Goal: Task Accomplishment & Management: Use online tool/utility

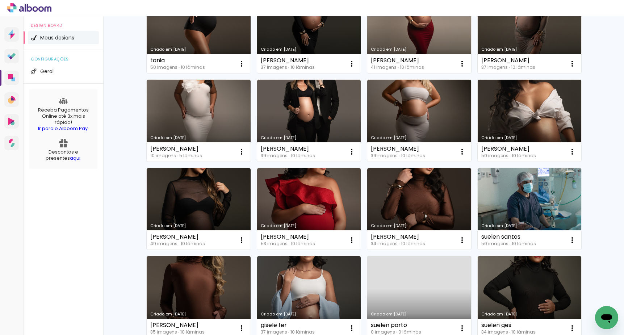
scroll to position [209, 0]
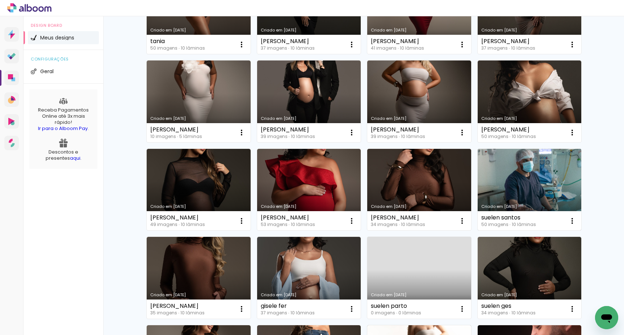
click at [512, 174] on link "Criado em [DATE]" at bounding box center [530, 190] width 104 height 82
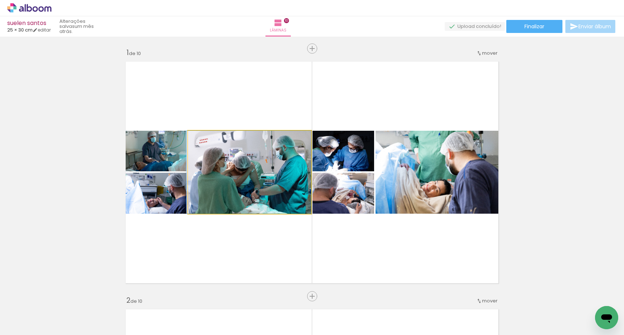
drag, startPoint x: 254, startPoint y: 166, endPoint x: 334, endPoint y: 168, distance: 80.1
click at [225, 329] on quentale-workspace at bounding box center [312, 167] width 624 height 335
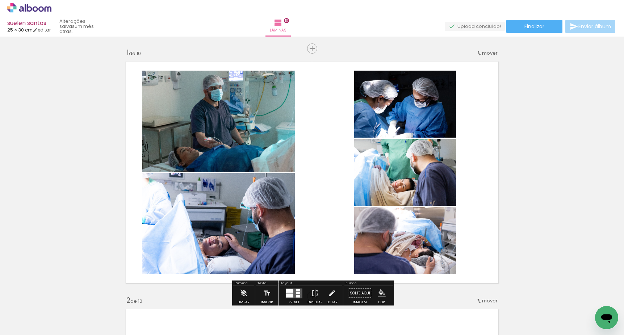
drag, startPoint x: 325, startPoint y: 215, endPoint x: 282, endPoint y: 286, distance: 82.8
click at [280, 297] on quentale-workspace at bounding box center [312, 167] width 624 height 335
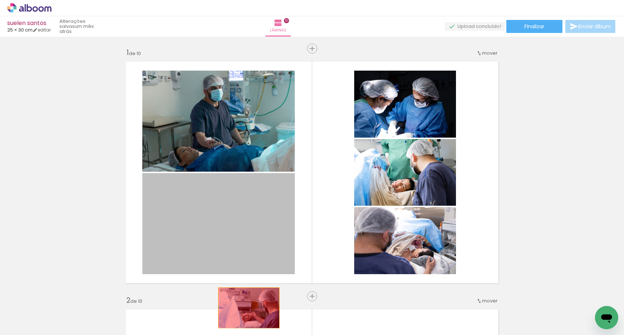
drag, startPoint x: 257, startPoint y: 287, endPoint x: 248, endPoint y: 302, distance: 17.7
click at [248, 302] on quentale-workspace at bounding box center [312, 167] width 624 height 335
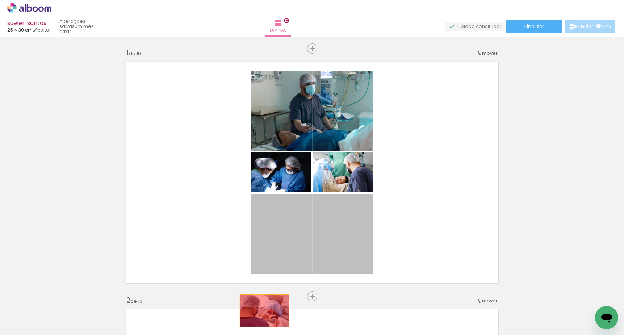
drag, startPoint x: 282, startPoint y: 211, endPoint x: 265, endPoint y: 314, distance: 104.2
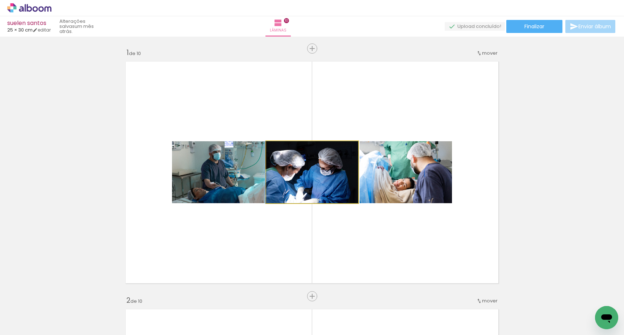
drag, startPoint x: 291, startPoint y: 174, endPoint x: 267, endPoint y: 311, distance: 139.0
click at [267, 311] on quentale-workspace at bounding box center [312, 167] width 624 height 335
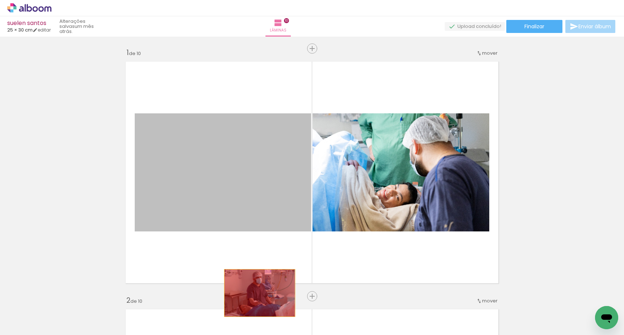
drag, startPoint x: 255, startPoint y: 237, endPoint x: 261, endPoint y: 307, distance: 69.8
click at [261, 307] on quentale-workspace at bounding box center [312, 167] width 624 height 335
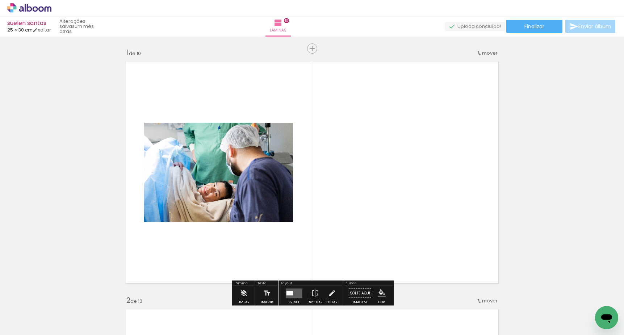
drag, startPoint x: 345, startPoint y: 174, endPoint x: 290, endPoint y: 242, distance: 87.3
click at [296, 274] on quentale-layouter at bounding box center [312, 173] width 381 height 230
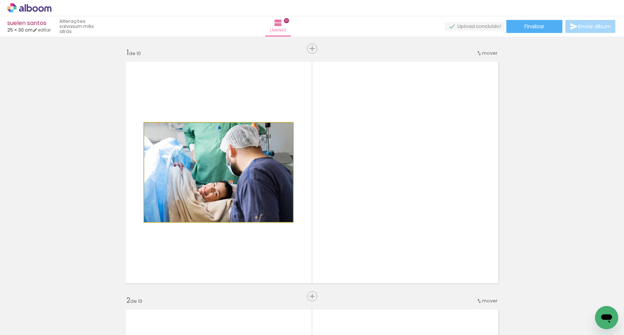
drag, startPoint x: 263, startPoint y: 176, endPoint x: 282, endPoint y: 314, distance: 138.9
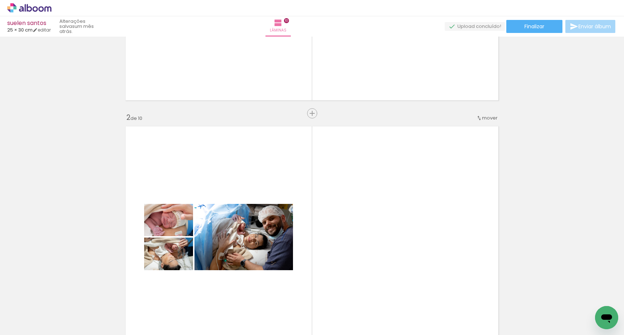
scroll to position [191, 0]
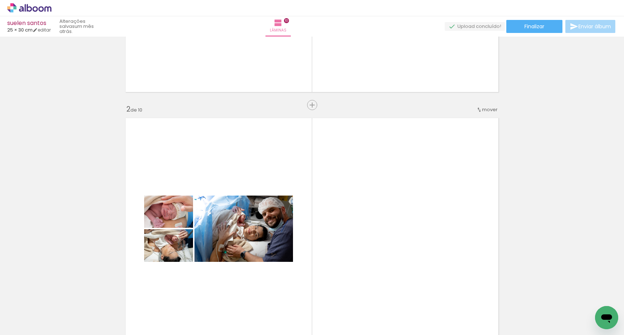
drag, startPoint x: 272, startPoint y: 218, endPoint x: 239, endPoint y: 250, distance: 46.4
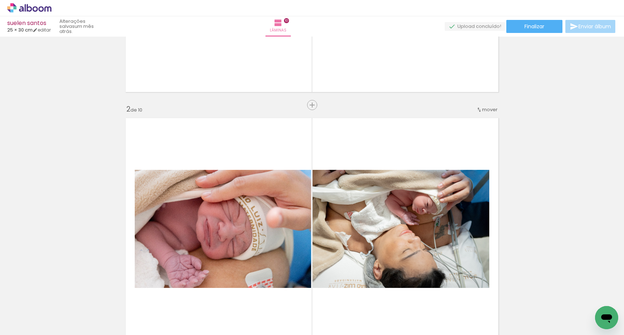
drag, startPoint x: 225, startPoint y: 300, endPoint x: 227, endPoint y: 320, distance: 20.0
click at [227, 320] on quentale-workspace at bounding box center [312, 167] width 624 height 335
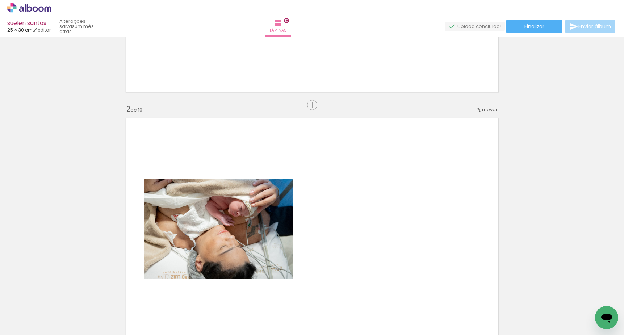
drag, startPoint x: 267, startPoint y: 233, endPoint x: 267, endPoint y: 334, distance: 100.7
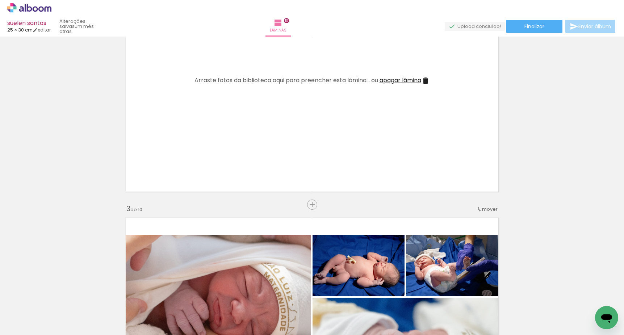
scroll to position [351, 0]
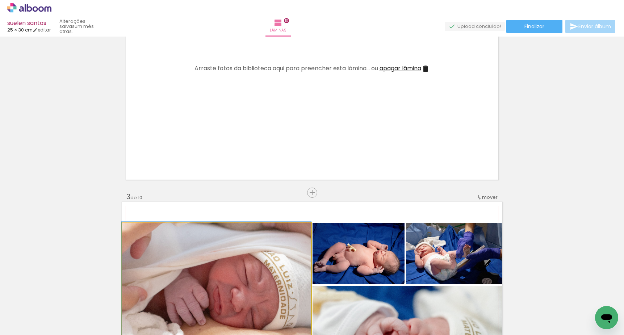
drag, startPoint x: 272, startPoint y: 228, endPoint x: 291, endPoint y: 321, distance: 94.9
click at [291, 321] on quentale-workspace at bounding box center [312, 167] width 624 height 335
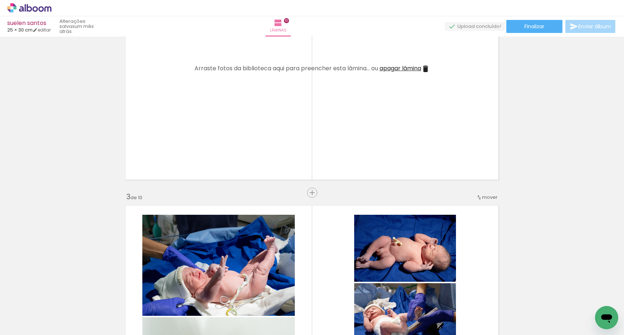
drag, startPoint x: 342, startPoint y: 288, endPoint x: 344, endPoint y: 309, distance: 21.1
click at [337, 329] on quentale-workspace at bounding box center [312, 167] width 624 height 335
drag, startPoint x: 386, startPoint y: 242, endPoint x: 337, endPoint y: 327, distance: 98.0
click at [337, 327] on quentale-workspace at bounding box center [312, 167] width 624 height 335
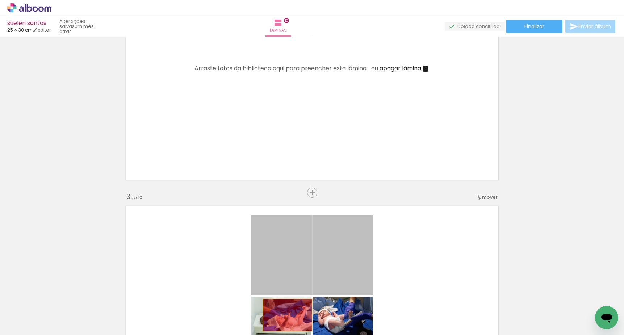
drag, startPoint x: 263, startPoint y: 238, endPoint x: 290, endPoint y: 325, distance: 91.0
click at [290, 325] on quentale-workspace at bounding box center [312, 167] width 624 height 335
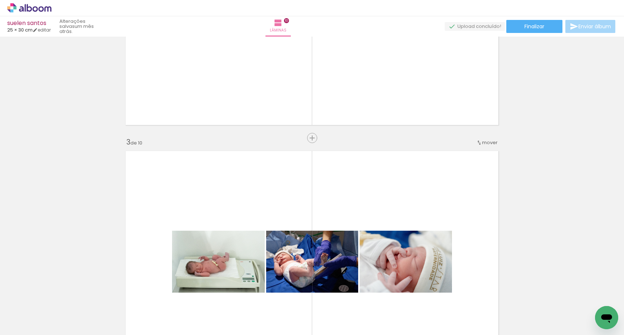
scroll to position [421, 0]
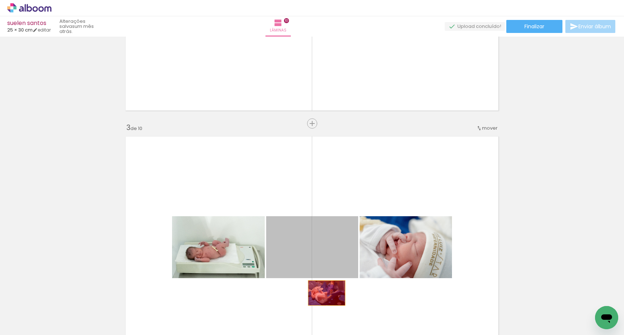
drag, startPoint x: 332, startPoint y: 232, endPoint x: 323, endPoint y: 313, distance: 81.9
click at [323, 313] on quentale-workspace at bounding box center [312, 167] width 624 height 335
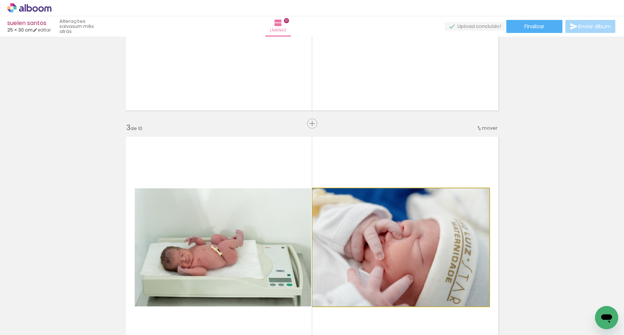
drag, startPoint x: 390, startPoint y: 239, endPoint x: 344, endPoint y: 326, distance: 98.7
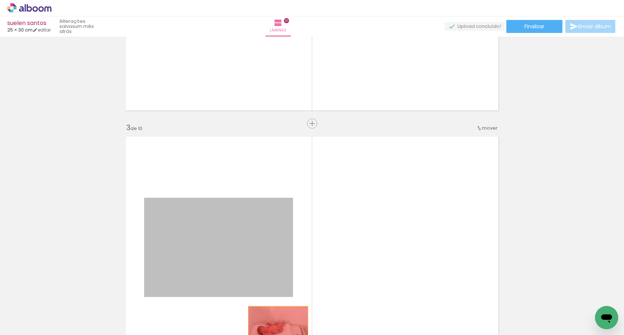
drag, startPoint x: 274, startPoint y: 307, endPoint x: 282, endPoint y: 338, distance: 31.8
click at [282, 335] on html "link( href="../../bower_components/polymer/polymer.html" rel="import" ) picture…" at bounding box center [312, 167] width 624 height 335
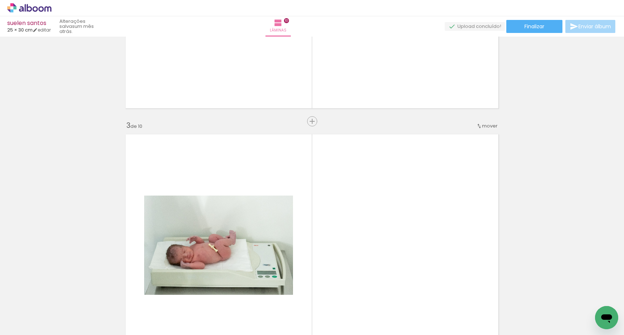
scroll to position [0, 0]
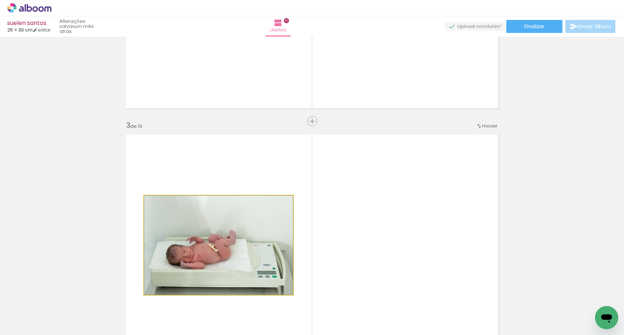
drag, startPoint x: 272, startPoint y: 230, endPoint x: 313, endPoint y: 320, distance: 98.9
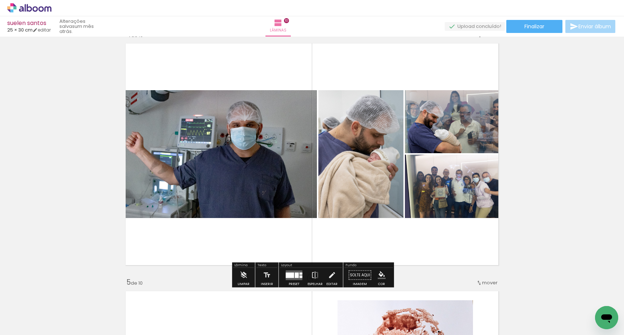
scroll to position [770, 0]
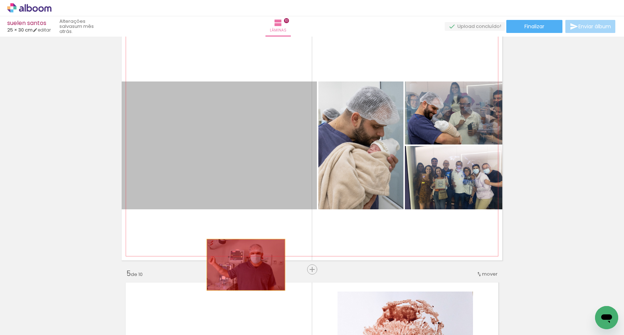
drag, startPoint x: 263, startPoint y: 139, endPoint x: 244, endPoint y: 315, distance: 176.1
click at [244, 315] on quentale-workspace at bounding box center [312, 167] width 624 height 335
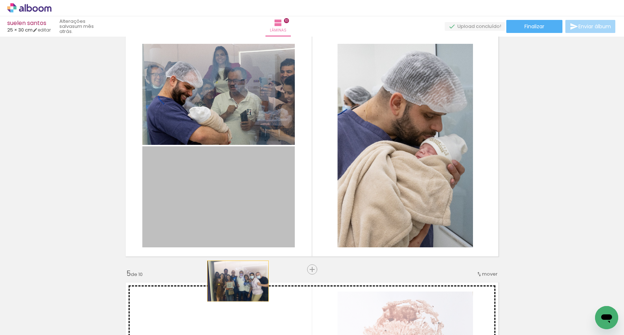
drag, startPoint x: 269, startPoint y: 186, endPoint x: 232, endPoint y: 305, distance: 124.8
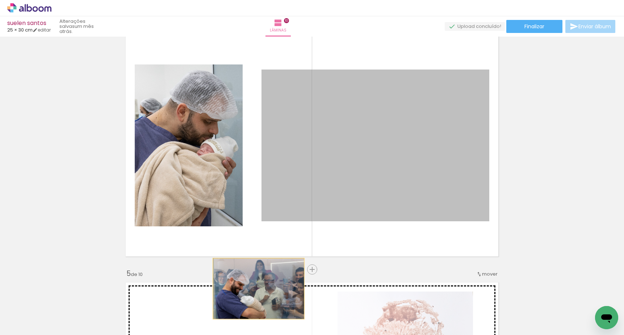
drag, startPoint x: 321, startPoint y: 150, endPoint x: 258, endPoint y: 288, distance: 152.1
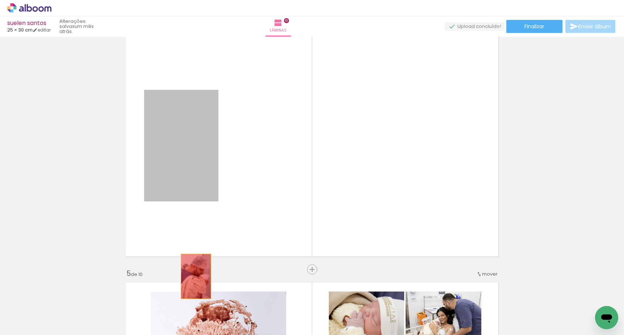
drag, startPoint x: 203, startPoint y: 146, endPoint x: 201, endPoint y: 289, distance: 143.5
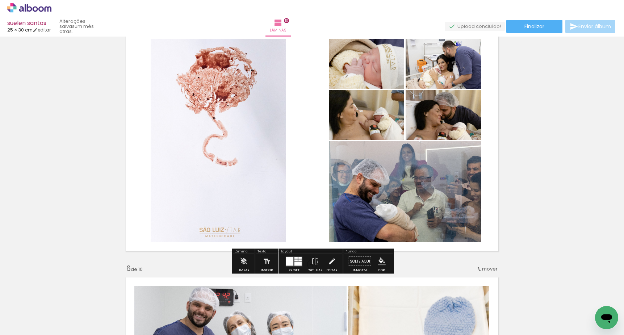
scroll to position [1029, 0]
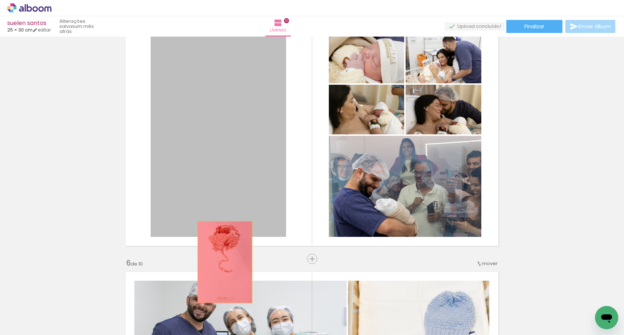
drag, startPoint x: 252, startPoint y: 167, endPoint x: 223, endPoint y: 299, distance: 135.0
click at [223, 299] on quentale-workspace at bounding box center [312, 167] width 624 height 335
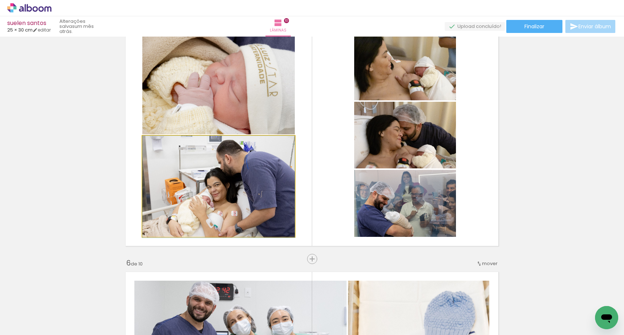
drag, startPoint x: 251, startPoint y: 184, endPoint x: 228, endPoint y: 301, distance: 119.5
click at [228, 301] on quentale-workspace at bounding box center [312, 167] width 624 height 335
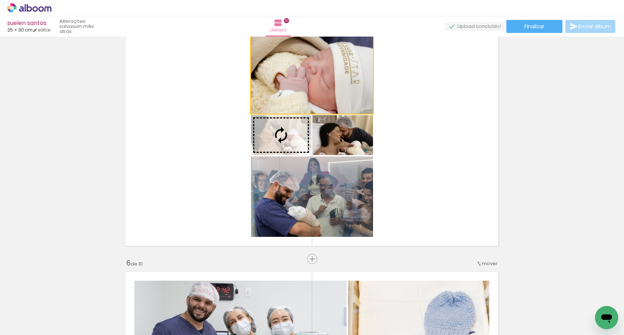
drag, startPoint x: 290, startPoint y: 90, endPoint x: 243, endPoint y: 279, distance: 194.6
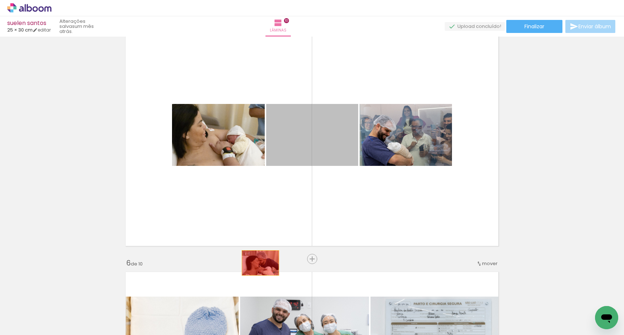
drag, startPoint x: 290, startPoint y: 182, endPoint x: 253, endPoint y: 287, distance: 111.4
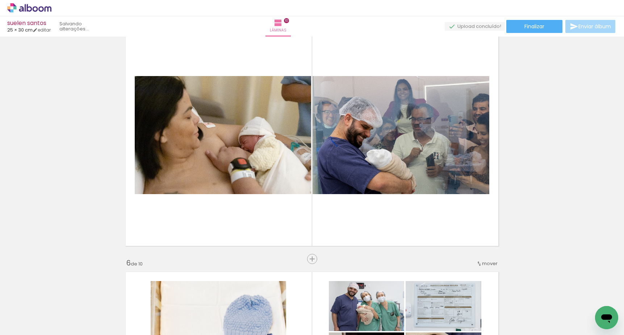
click at [319, 149] on quentale-photo at bounding box center [401, 135] width 177 height 118
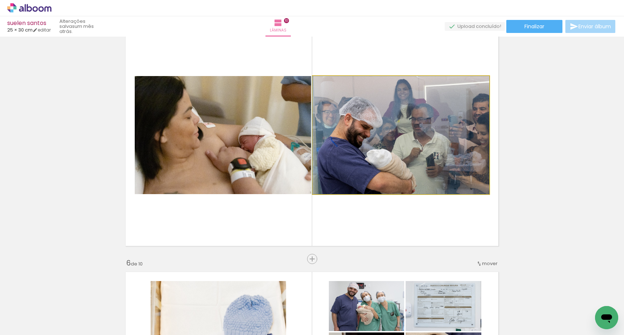
drag, startPoint x: 345, startPoint y: 147, endPoint x: 295, endPoint y: 163, distance: 52.5
click at [0, 0] on slot at bounding box center [0, 0] width 0 height 0
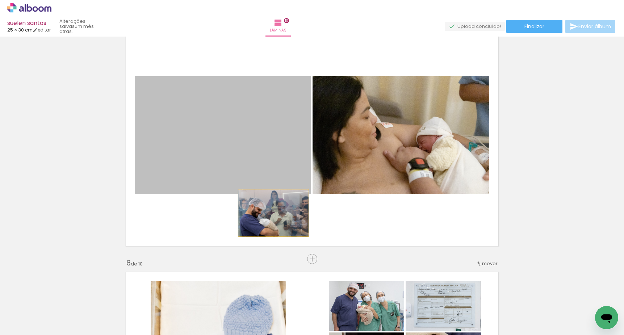
drag, startPoint x: 277, startPoint y: 157, endPoint x: 264, endPoint y: 330, distance: 172.9
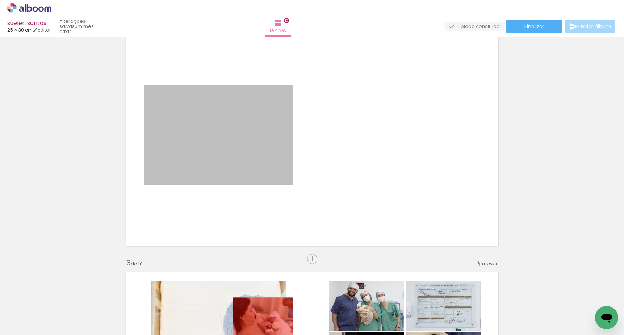
drag, startPoint x: 265, startPoint y: 208, endPoint x: 283, endPoint y: 265, distance: 59.5
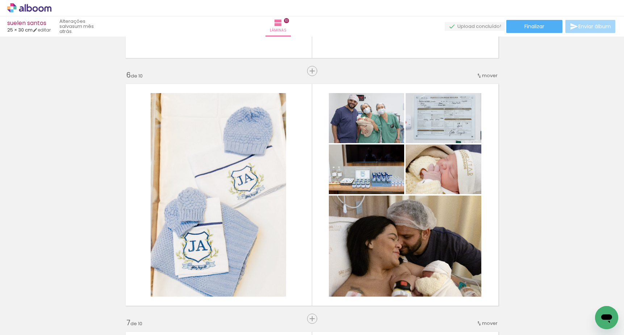
scroll to position [1258, 0]
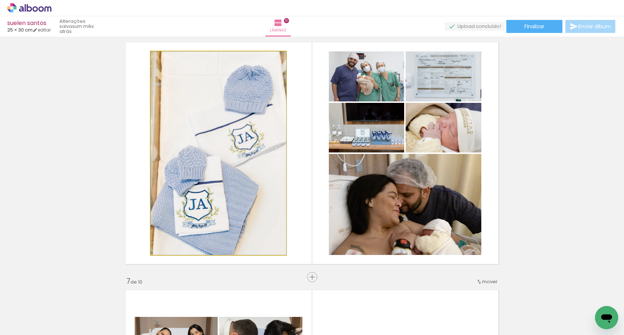
drag
click at [229, 288] on div "Inserir lâmina 1 de 10 Inserir lâmina 2 de 10 Inserir lâmina 3 de 10 Inserir lâ…" at bounding box center [312, 144] width 624 height 2727
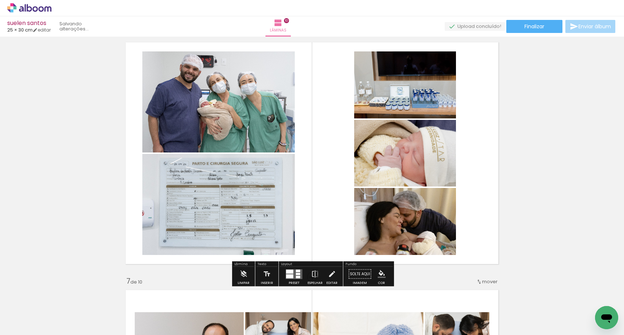
click at [327, 290] on quentale-workspace at bounding box center [312, 167] width 624 height 335
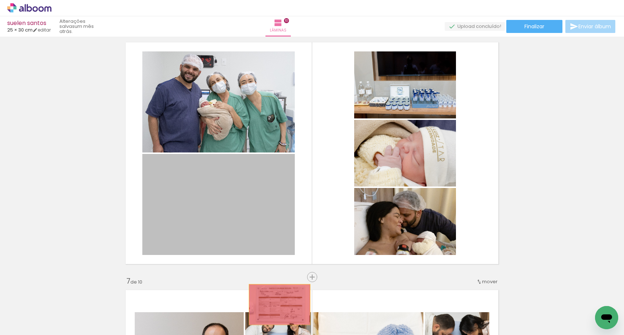
click at [282, 309] on quentale-workspace at bounding box center [312, 167] width 624 height 335
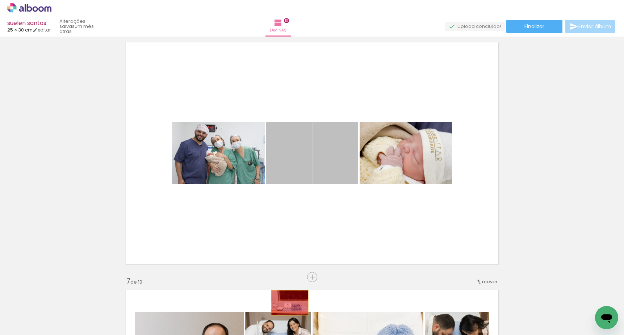
click at [290, 304] on quentale-workspace at bounding box center [312, 167] width 624 height 335
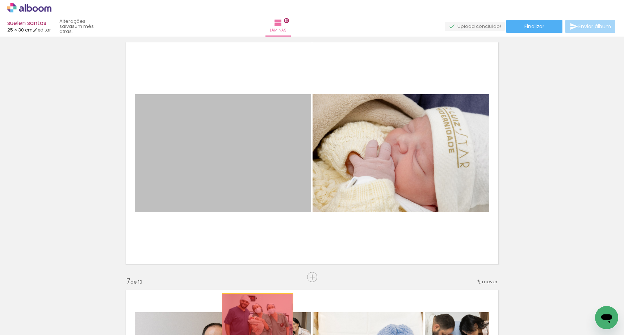
click at [258, 320] on quentale-workspace at bounding box center [312, 167] width 624 height 335
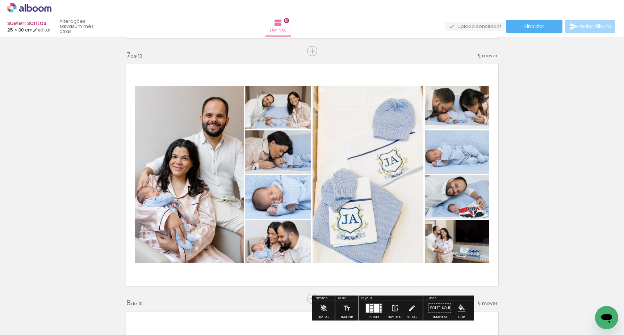
scroll to position [1493, 0]
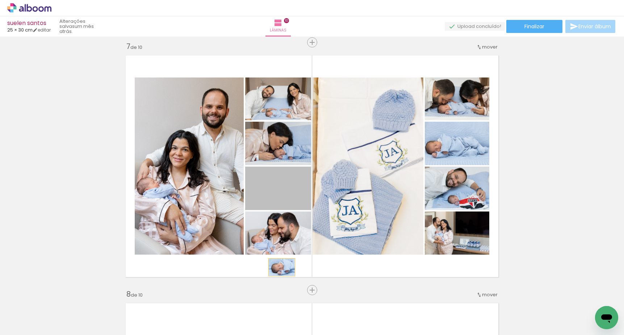
click at [283, 318] on quentale-workspace at bounding box center [312, 167] width 624 height 335
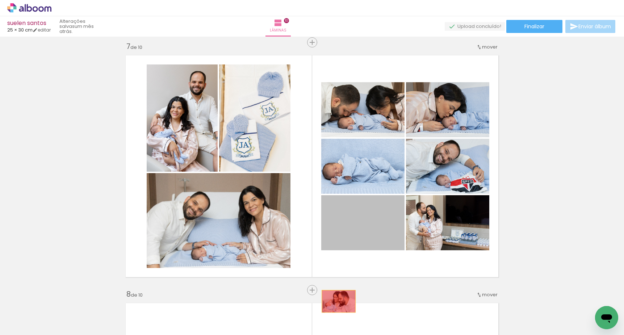
click at [333, 311] on quentale-workspace at bounding box center [312, 167] width 624 height 335
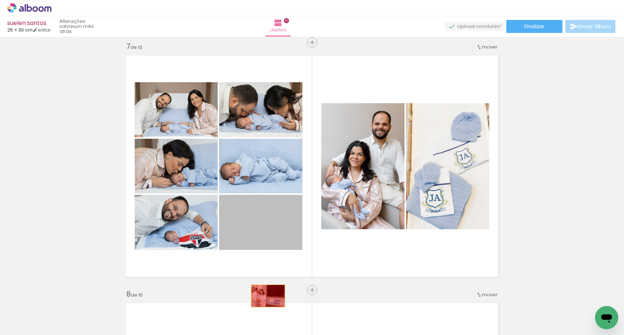
click at [273, 328] on quentale-workspace at bounding box center [312, 167] width 624 height 335
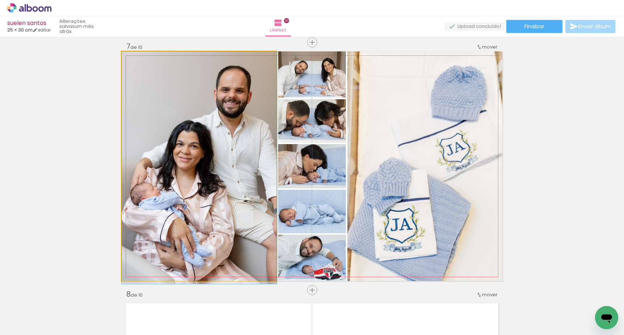
click at [221, 321] on quentale-workspace at bounding box center [312, 167] width 624 height 335
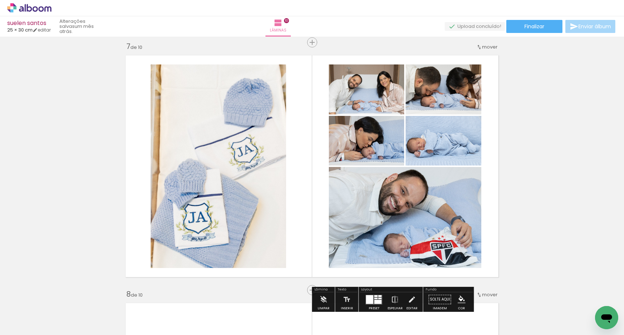
click at [275, 316] on quentale-workspace at bounding box center [312, 167] width 624 height 335
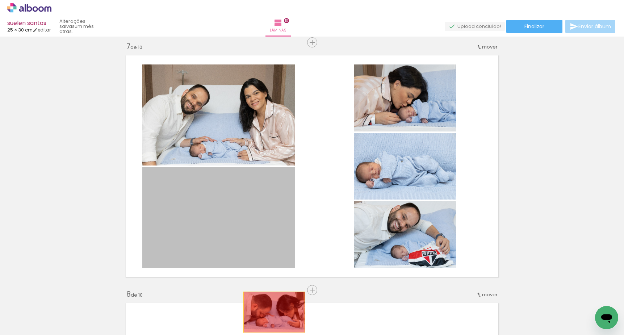
click at [273, 318] on quentale-workspace at bounding box center [312, 167] width 624 height 335
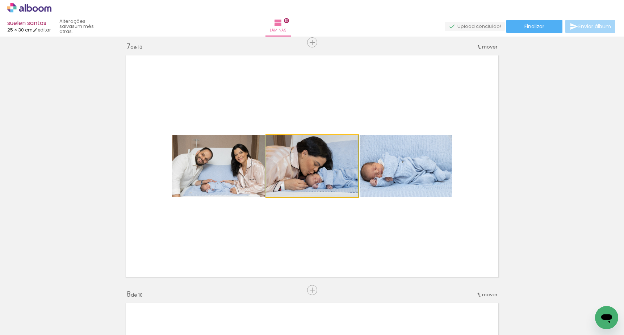
click at [293, 304] on quentale-workspace at bounding box center [312, 167] width 624 height 335
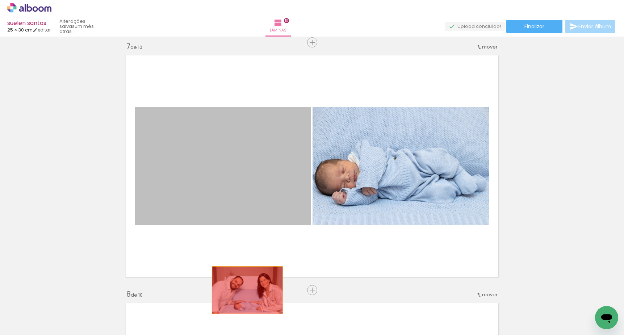
click at [246, 306] on quentale-workspace at bounding box center [312, 167] width 624 height 335
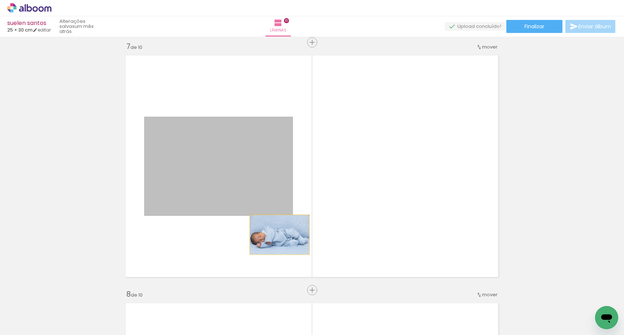
click at [306, 335] on html "link( href="../../bower_components/polymer/polymer.html" rel="import" ) picture…" at bounding box center [312, 167] width 624 height 335
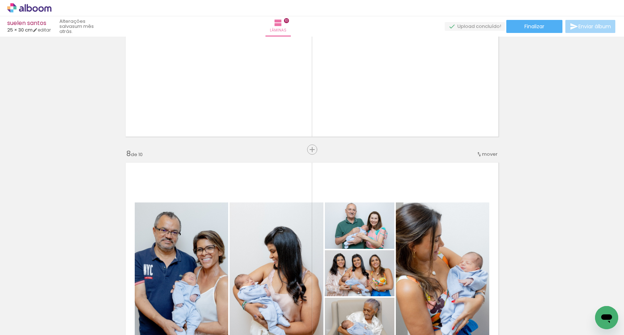
scroll to position [1640, 0]
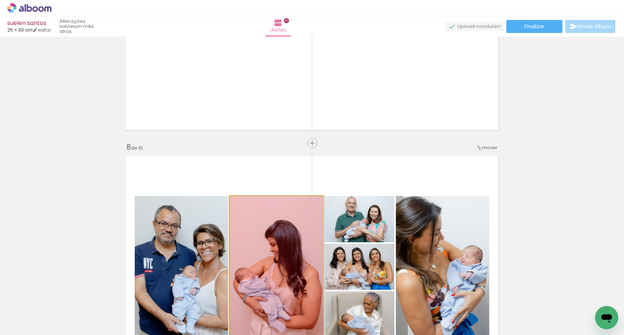
click at [254, 315] on quentale-workspace at bounding box center [312, 167] width 624 height 335
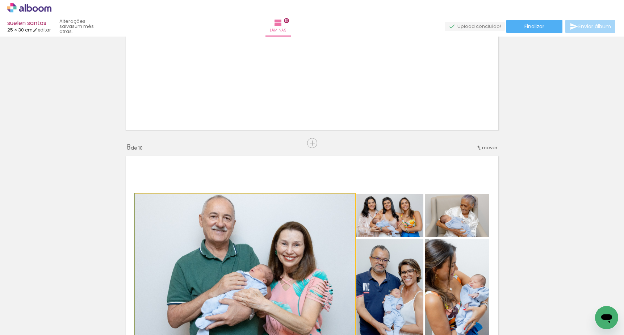
click at [262, 317] on quentale-workspace at bounding box center [312, 167] width 624 height 335
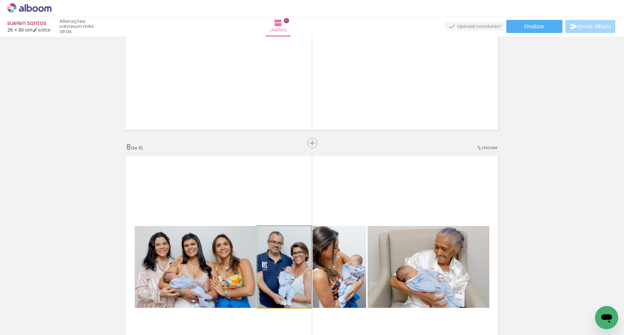
click at [288, 320] on quentale-workspace at bounding box center [312, 167] width 624 height 335
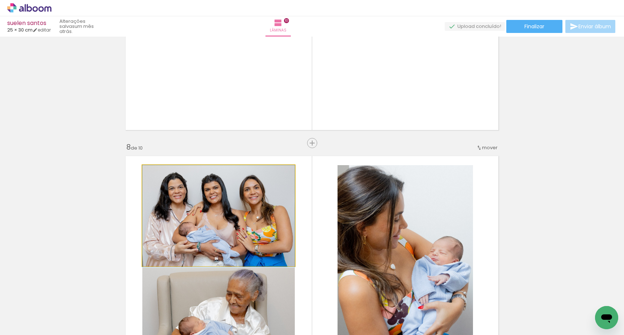
click at [258, 328] on quentale-workspace at bounding box center [312, 167] width 624 height 335
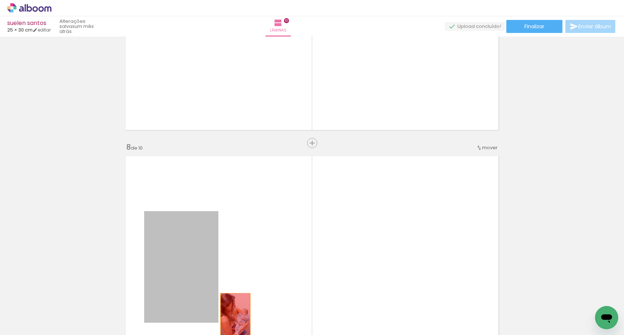
click at [245, 335] on html "link( href="../../bower_components/polymer/polymer.html" rel="import" ) picture…" at bounding box center [312, 167] width 624 height 335
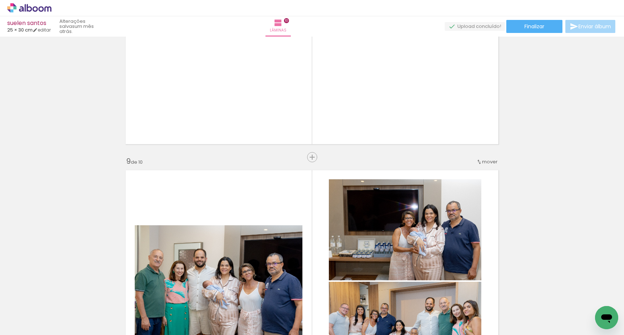
scroll to position [1875, 0]
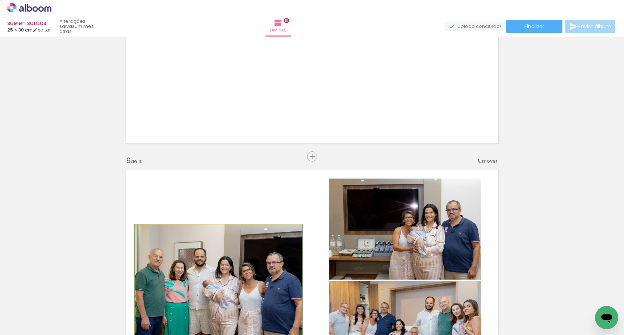
click at [257, 335] on html "link( href="../../bower_components/polymer/polymer.html" rel="import" ) picture…" at bounding box center [312, 167] width 624 height 335
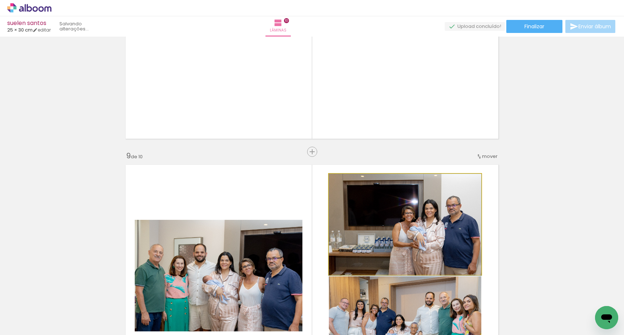
click at [332, 321] on quentale-workspace at bounding box center [312, 167] width 624 height 335
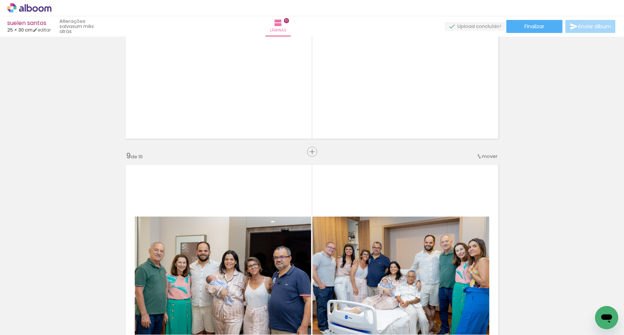
click at [288, 335] on html "link( href="../../bower_components/polymer/polymer.html" rel="import" ) picture…" at bounding box center [312, 167] width 624 height 335
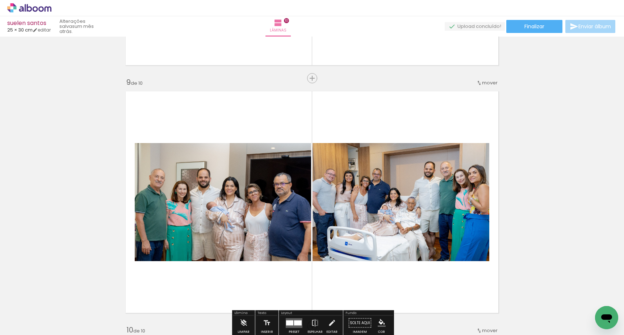
scroll to position [1966, 0]
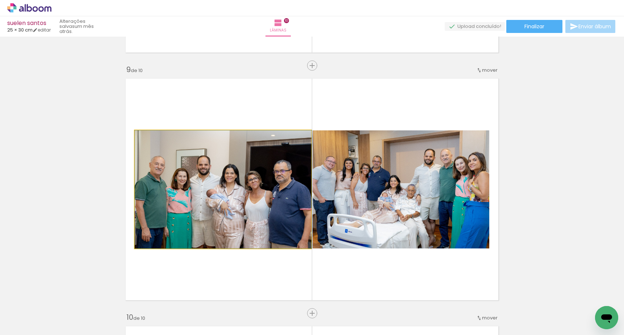
click at [287, 319] on quentale-workspace at bounding box center [312, 167] width 624 height 335
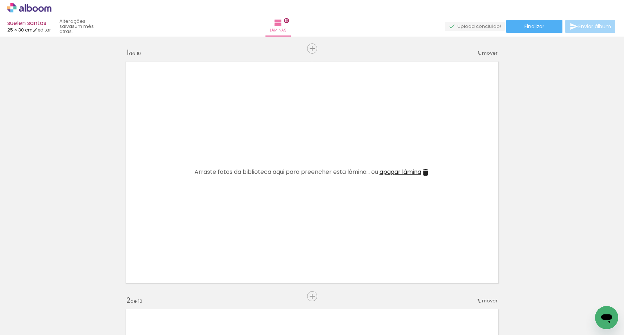
scroll to position [0, 0]
